Goal: Information Seeking & Learning: Learn about a topic

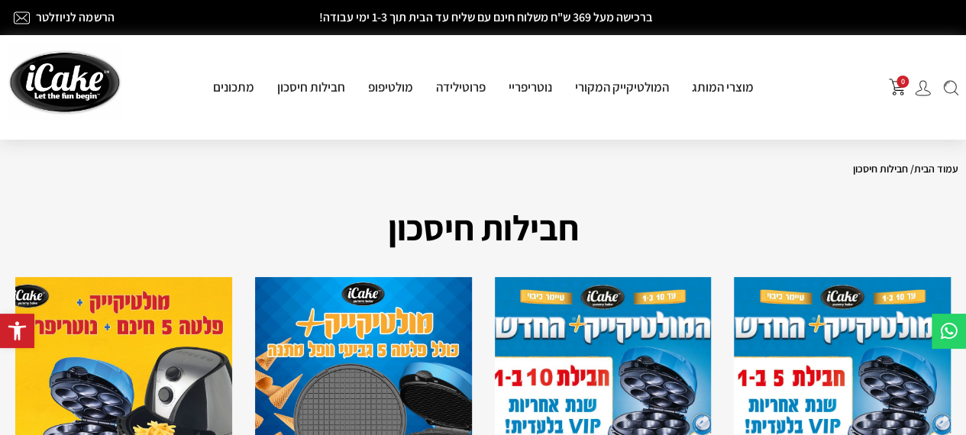
click at [951, 92] on img at bounding box center [950, 88] width 15 height 16
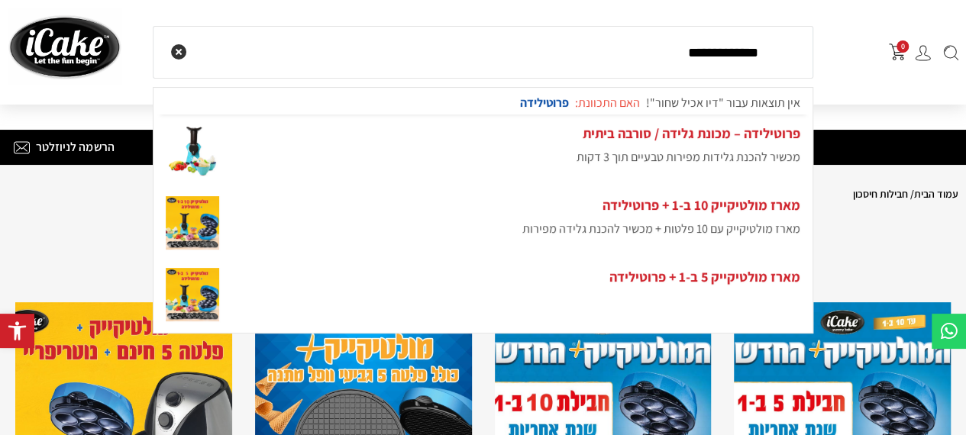
scroll to position [102, 0]
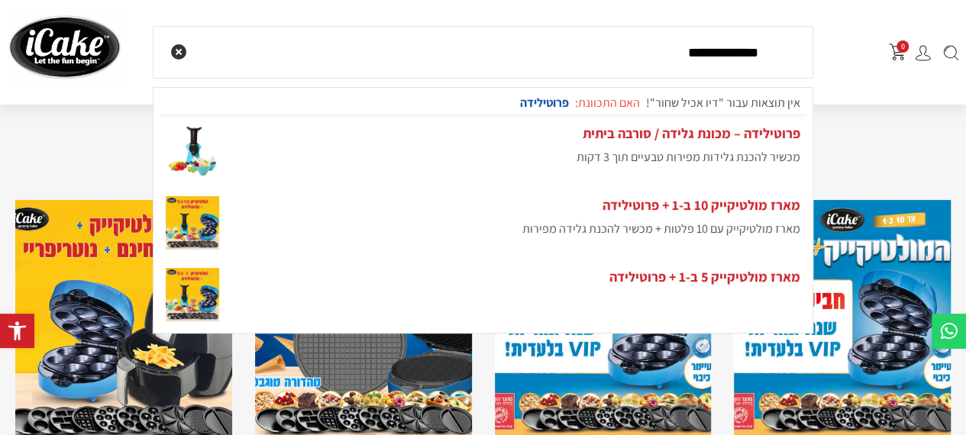
type input "**********"
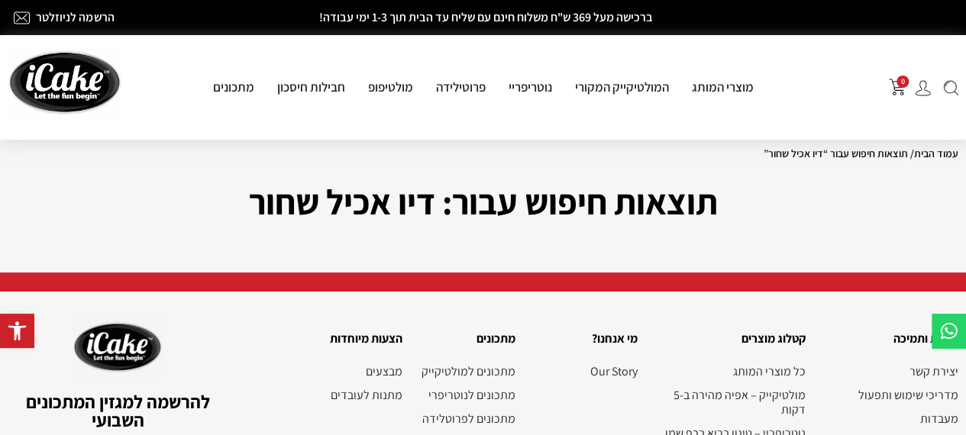
drag, startPoint x: 963, startPoint y: 78, endPoint x: 974, endPoint y: 98, distance: 23.2
click at [965, 98] on html "דילוג לתוכן פתח סרגל נגישות כלי נגישות כלי נגישות הגדל טקסט הגדל טקסט הקטן טקסט…" at bounding box center [483, 319] width 966 height 638
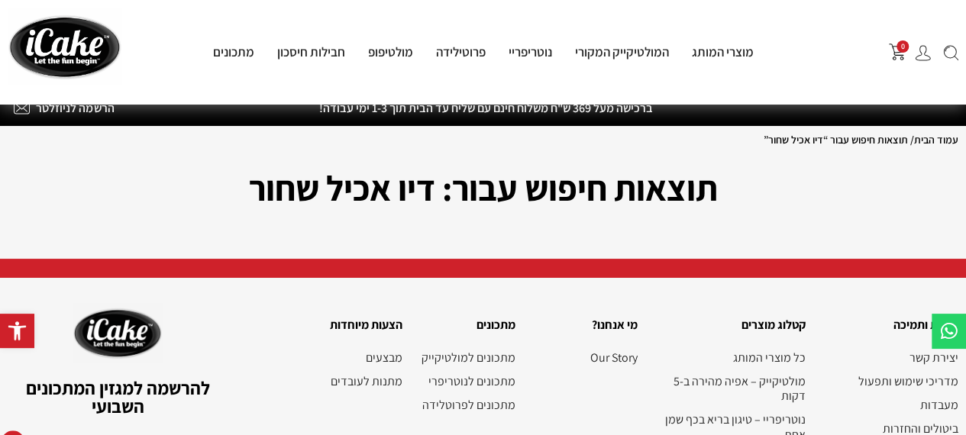
scroll to position [202, 0]
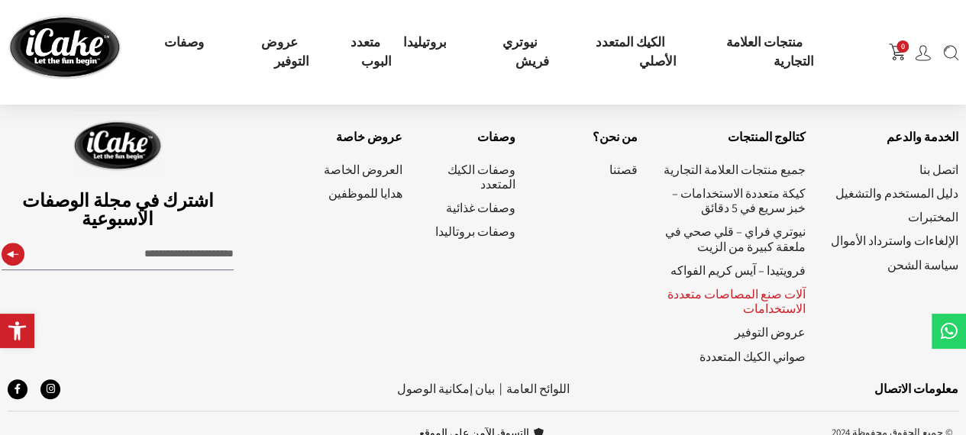
click at [764, 295] on font "آلات صنع المصاصات متعددة الاستخدامات" at bounding box center [736, 301] width 138 height 31
click at [486, 208] on font "وصفات غذائية" at bounding box center [480, 208] width 69 height 16
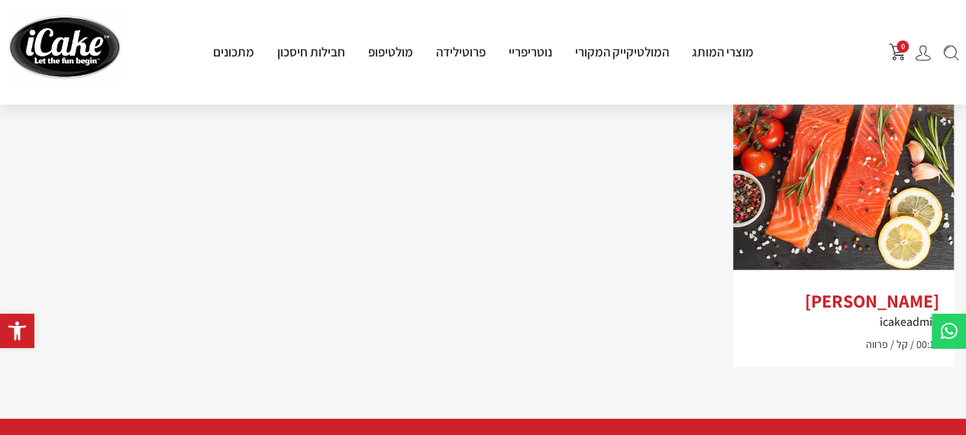
scroll to position [2010, 0]
